Goal: Transaction & Acquisition: Purchase product/service

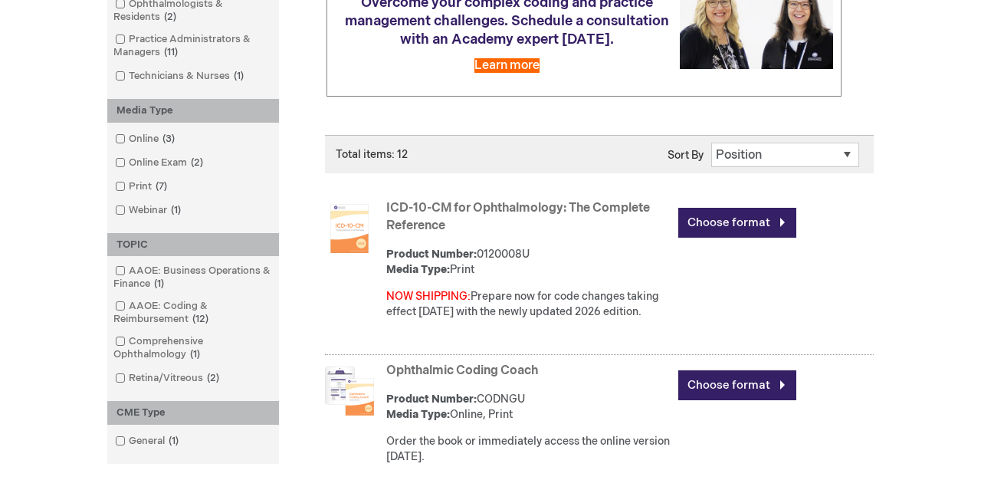
scroll to position [320, 0]
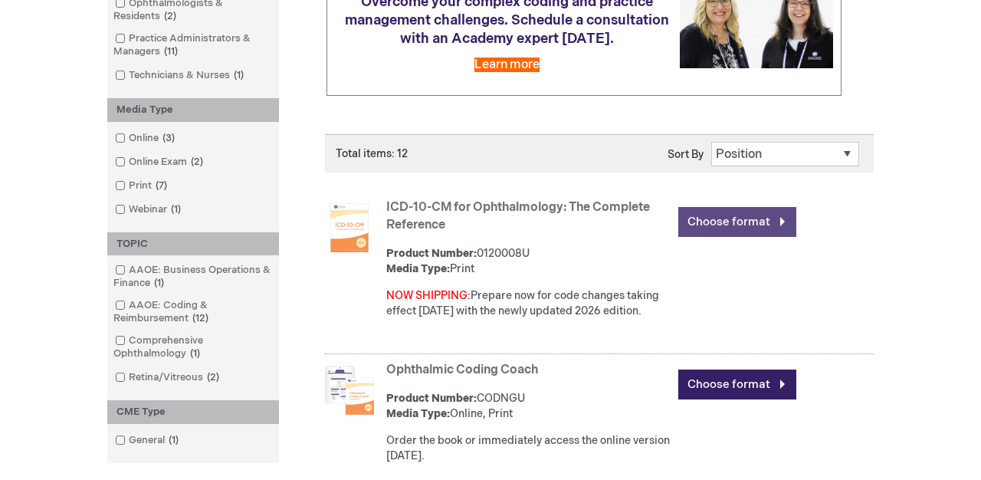
click at [696, 214] on link "Choose format" at bounding box center [738, 222] width 118 height 30
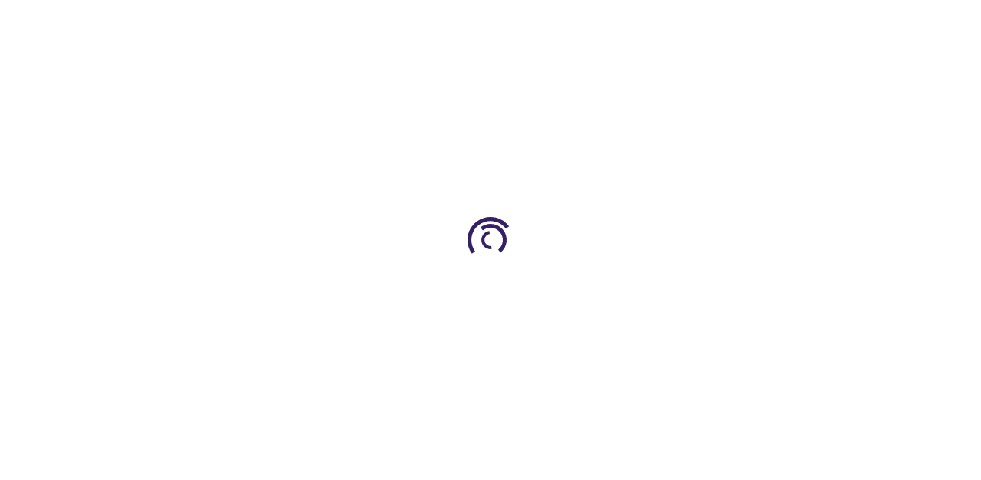
type input "0"
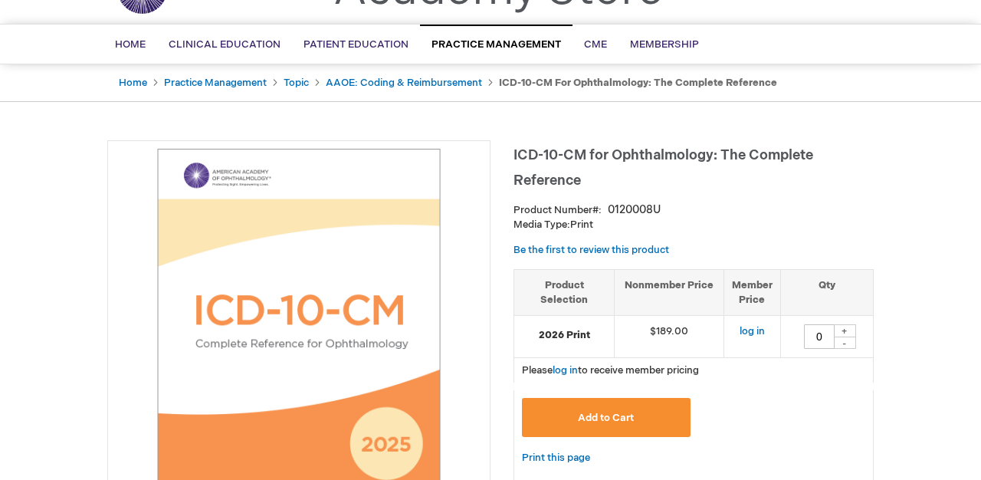
scroll to position [77, 0]
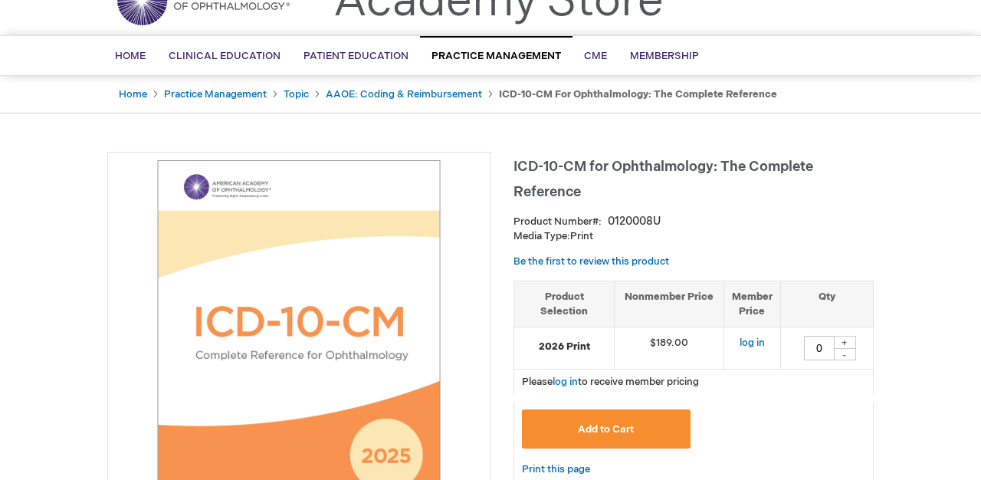
drag, startPoint x: 514, startPoint y: 161, endPoint x: 587, endPoint y: 199, distance: 82.3
click at [587, 199] on h1 "ICD-10-CM for Ophthalmology: The Complete Reference" at bounding box center [694, 177] width 360 height 51
copy span "ICD-10-CM for Ophthalmology: The Complete Reference"
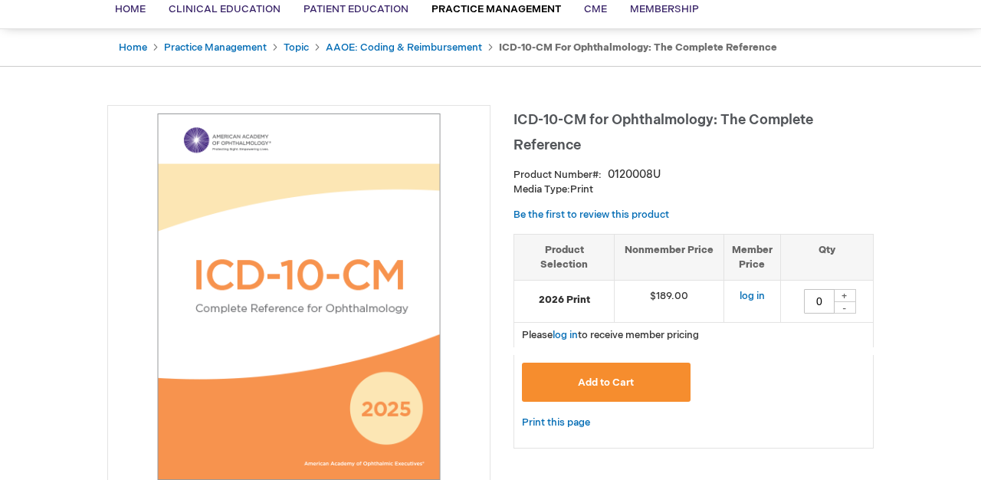
scroll to position [0, 0]
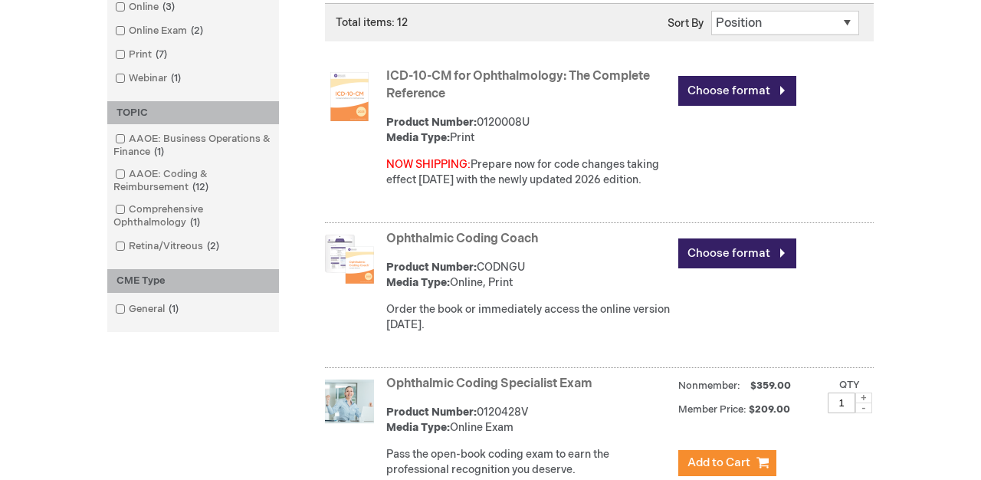
scroll to position [452, 0]
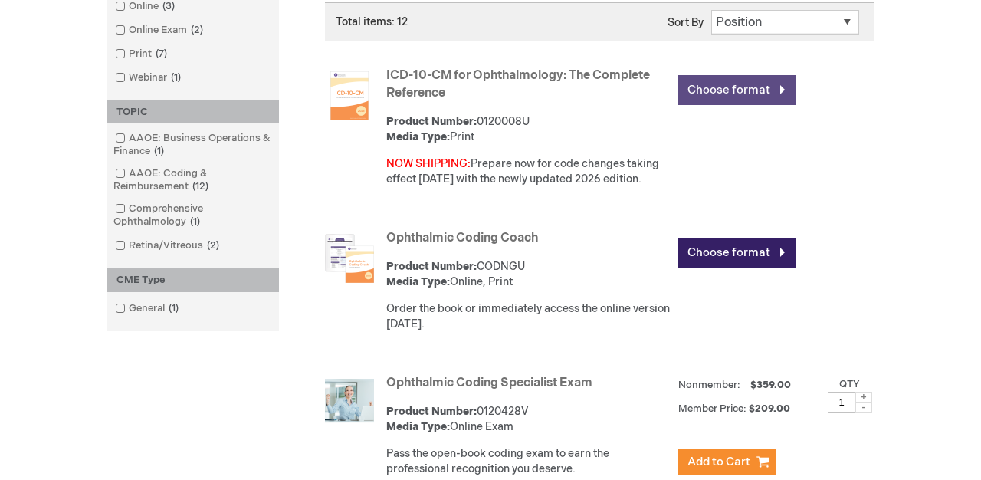
click at [708, 93] on link "Choose format" at bounding box center [738, 90] width 118 height 30
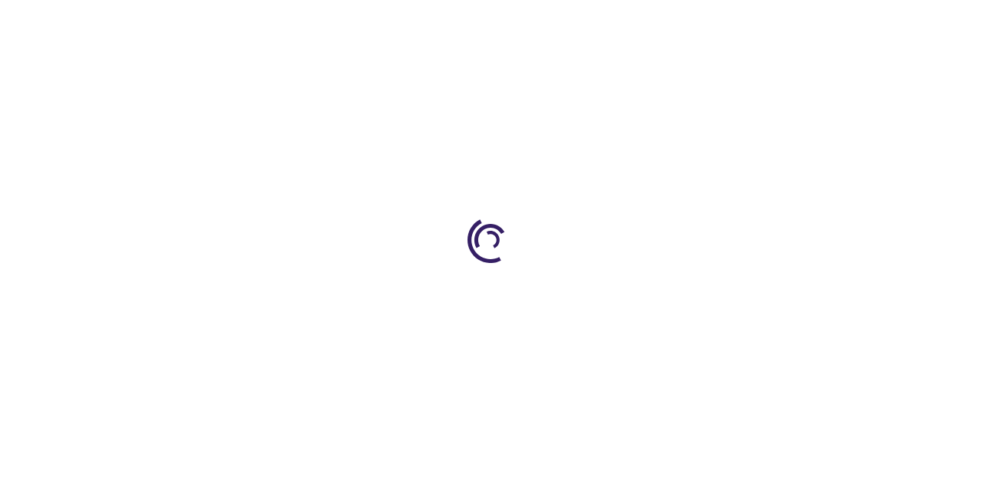
type input "0"
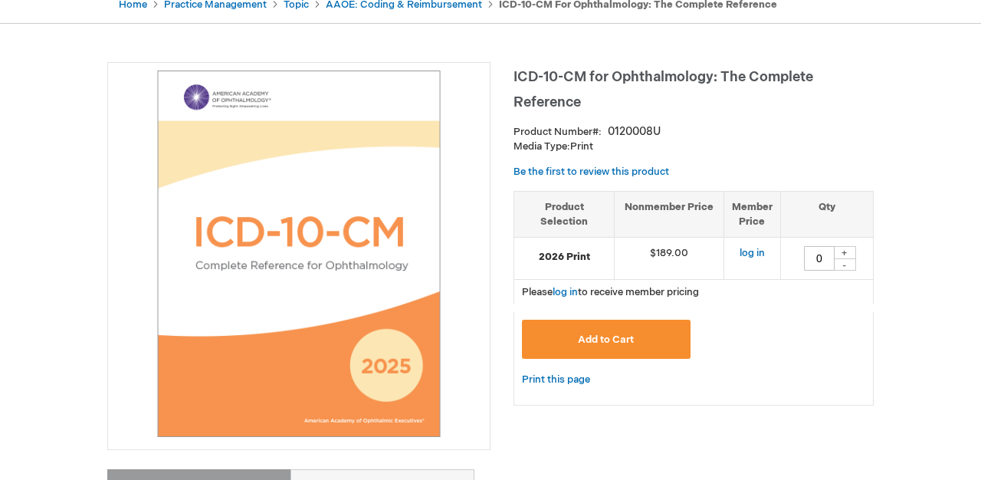
scroll to position [166, 0]
click at [567, 206] on th "Product Selection" at bounding box center [564, 215] width 100 height 46
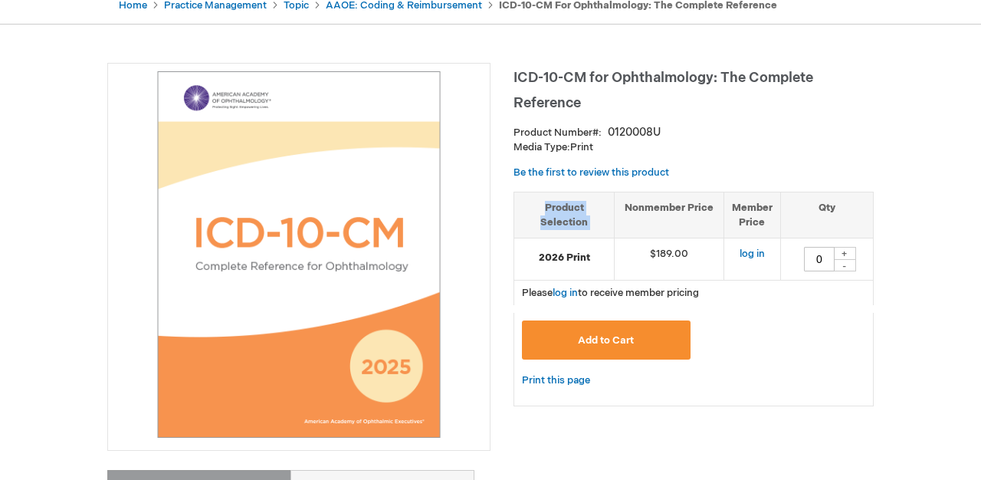
click at [572, 258] on strong "2026 Print" at bounding box center [564, 258] width 84 height 15
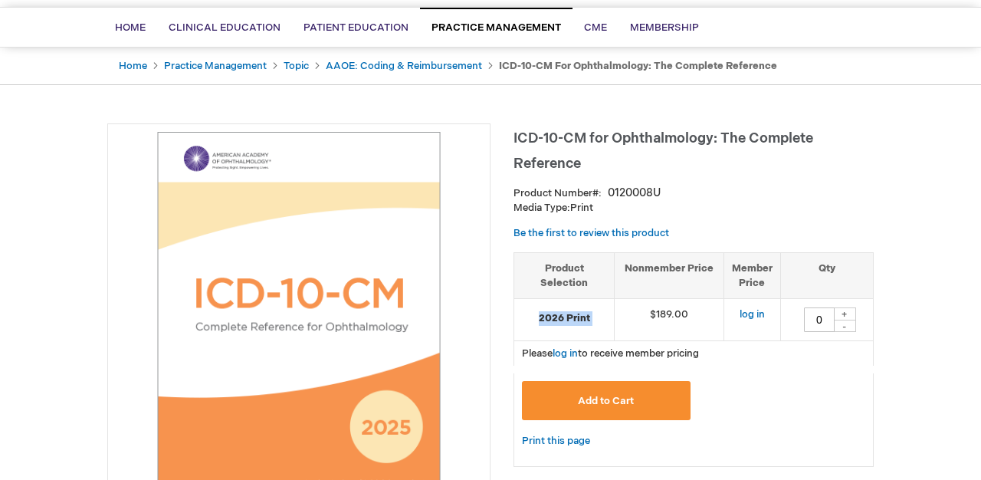
scroll to position [0, 0]
